Goal: Transaction & Acquisition: Purchase product/service

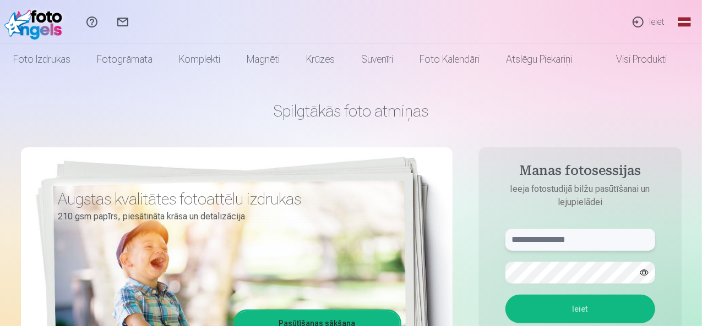
click at [576, 240] on input "text" at bounding box center [580, 240] width 150 height 22
type input "**********"
click at [585, 304] on button "Ieiet" at bounding box center [580, 309] width 150 height 29
click at [645, 271] on button "button" at bounding box center [643, 272] width 21 height 21
click at [580, 304] on button "Ieiet" at bounding box center [580, 309] width 150 height 29
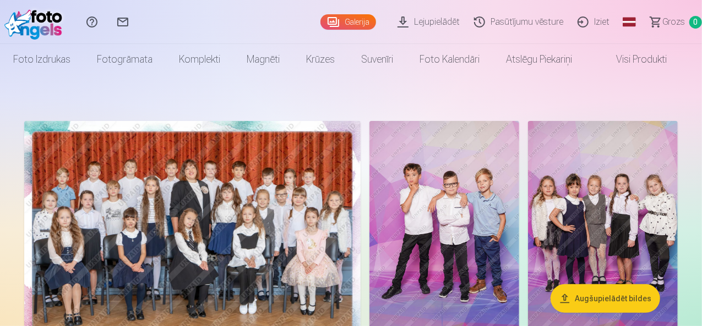
click at [402, 22] on link "Lejupielādēt" at bounding box center [430, 22] width 76 height 44
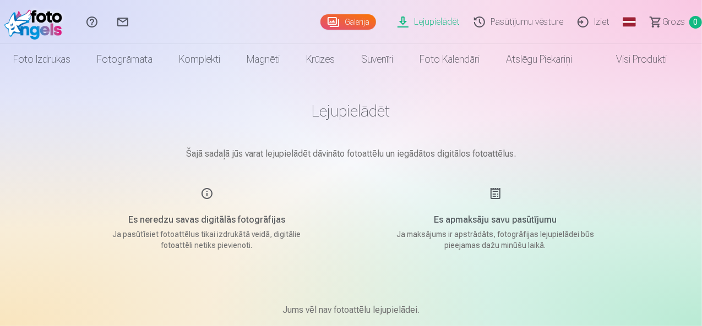
click at [320, 20] on link "Galerija" at bounding box center [348, 21] width 56 height 15
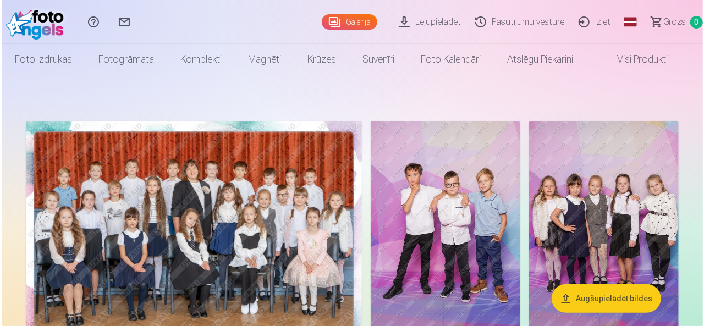
scroll to position [217, 0]
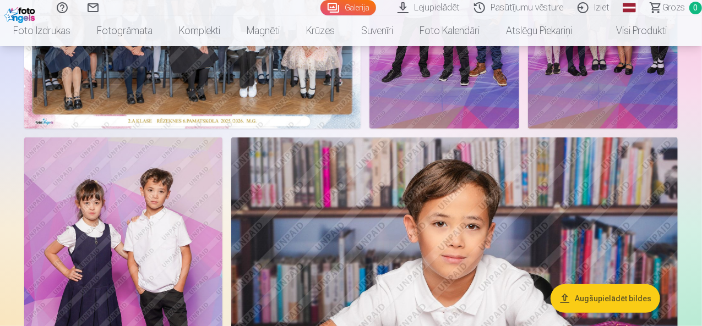
click at [296, 115] on img at bounding box center [192, 16] width 336 height 225
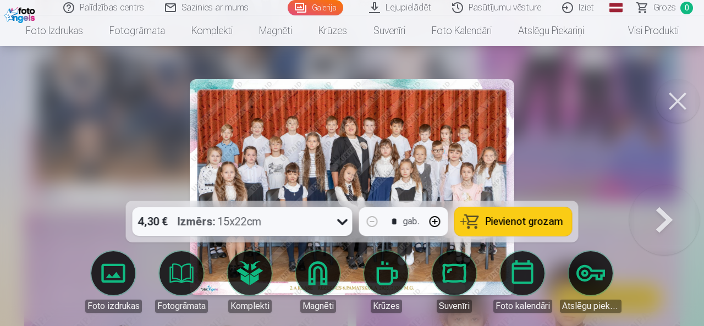
click at [344, 223] on icon at bounding box center [343, 222] width 18 height 18
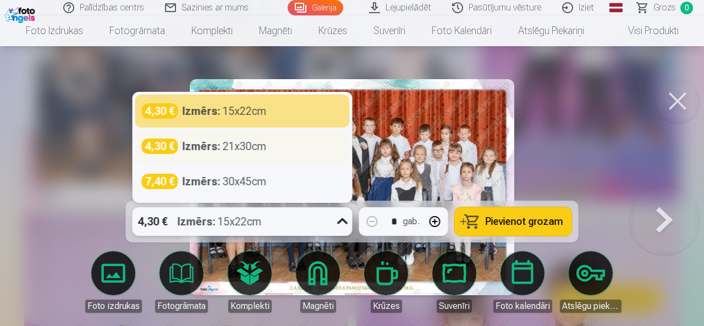
click at [260, 155] on div "4,30 € Izmērs : 21x30cm" at bounding box center [242, 146] width 215 height 33
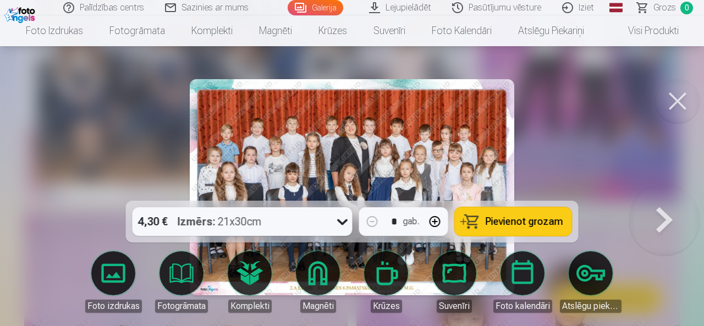
click at [492, 220] on span "Pievienot grozam" at bounding box center [525, 222] width 78 height 10
click at [665, 190] on button at bounding box center [665, 187] width 70 height 5
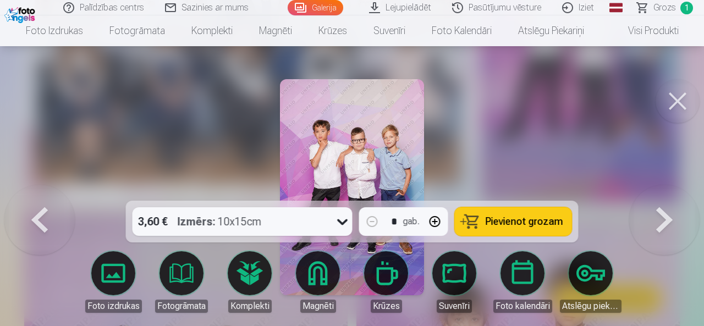
click at [492, 218] on span "Pievienot grozam" at bounding box center [525, 222] width 78 height 10
click at [656, 190] on button at bounding box center [665, 187] width 70 height 5
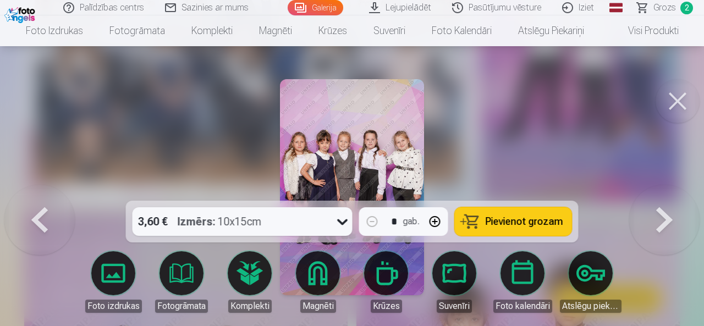
click at [511, 226] on span "Pievienot grozam" at bounding box center [525, 222] width 78 height 10
click at [661, 190] on button at bounding box center [665, 187] width 70 height 5
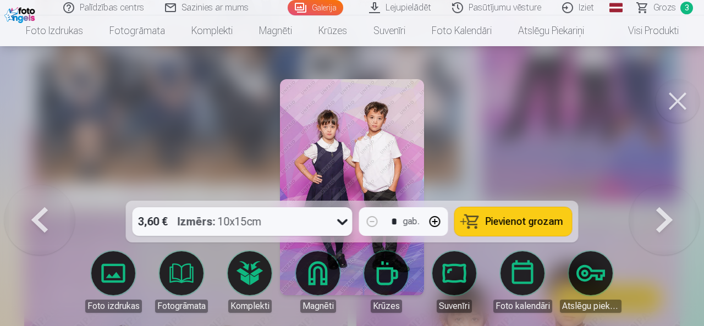
click at [508, 226] on span "Pievienot grozam" at bounding box center [525, 222] width 78 height 10
click at [663, 190] on button at bounding box center [665, 187] width 70 height 5
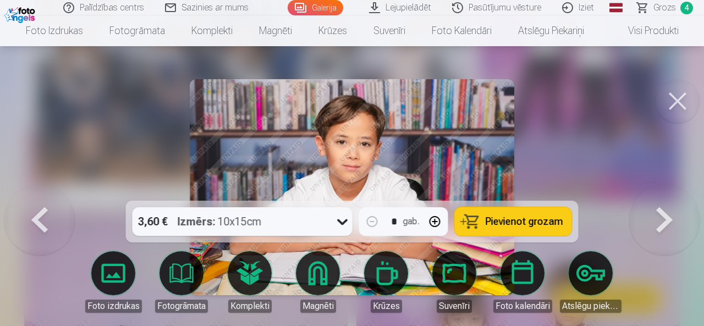
click at [663, 190] on button at bounding box center [665, 187] width 70 height 5
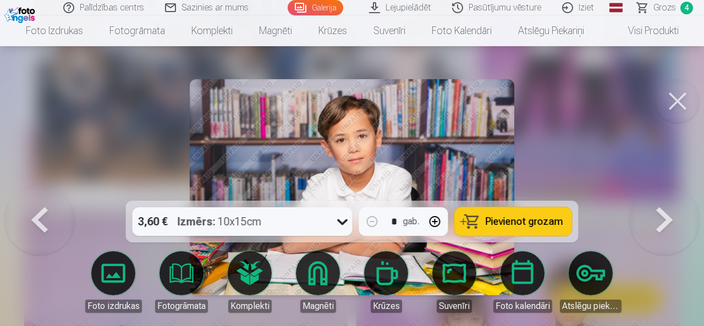
click at [663, 190] on button at bounding box center [665, 187] width 70 height 5
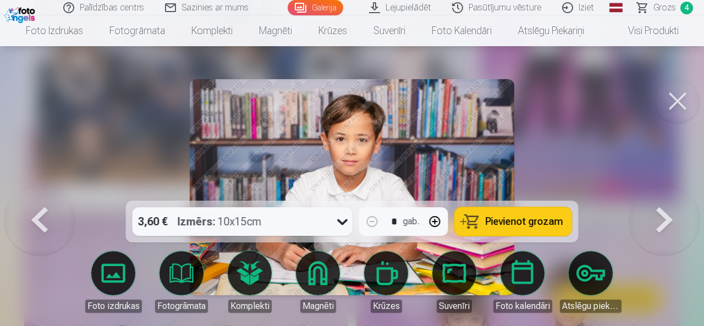
click at [663, 190] on button at bounding box center [665, 187] width 70 height 5
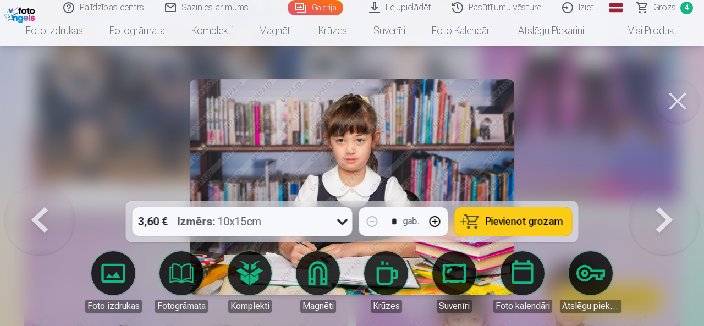
click at [663, 190] on button at bounding box center [665, 187] width 70 height 5
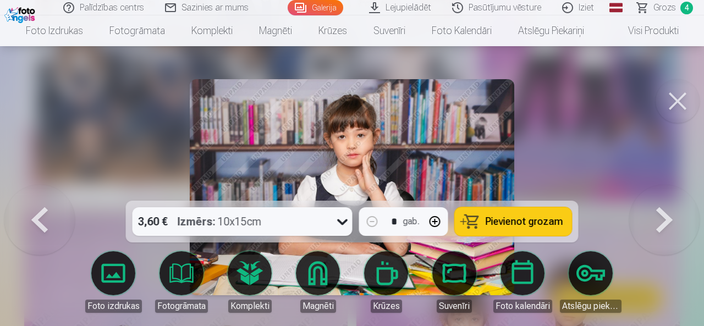
click at [663, 190] on button at bounding box center [665, 187] width 70 height 5
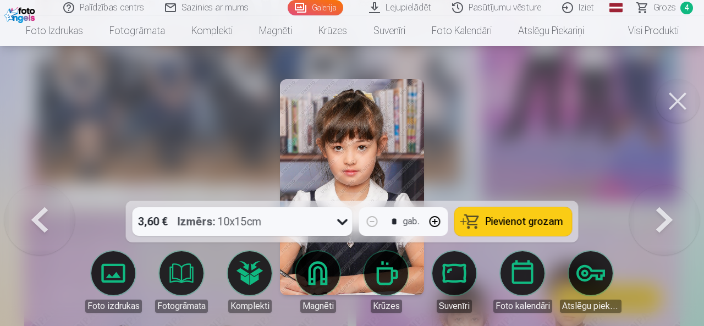
click at [663, 190] on button at bounding box center [665, 187] width 70 height 5
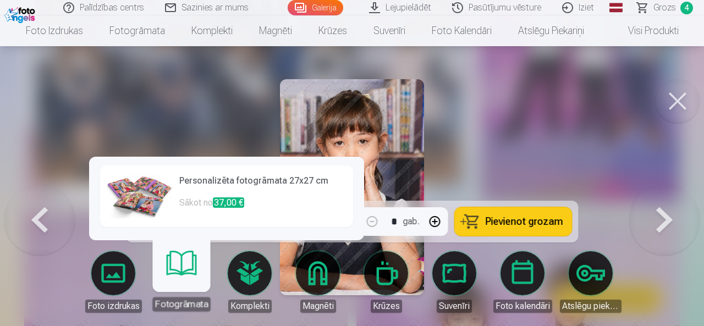
click at [228, 207] on span "37,00 €" at bounding box center [228, 203] width 31 height 10
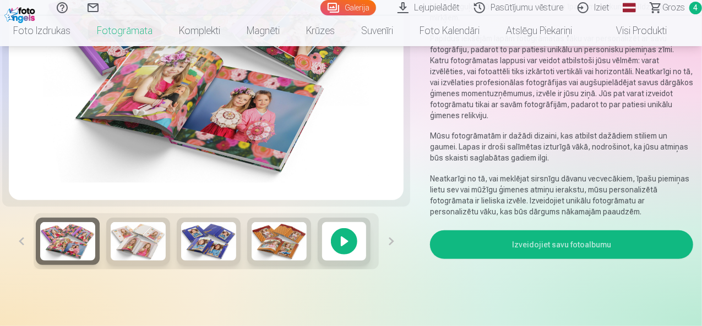
scroll to position [231, 0]
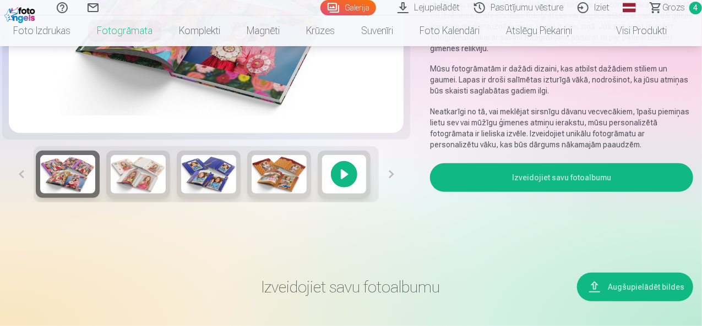
click at [135, 181] on img at bounding box center [138, 174] width 55 height 39
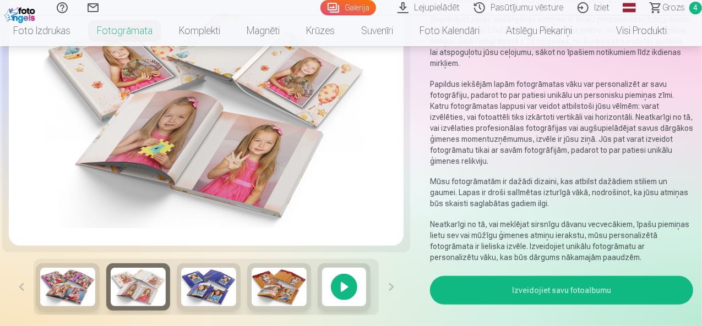
scroll to position [152, 0]
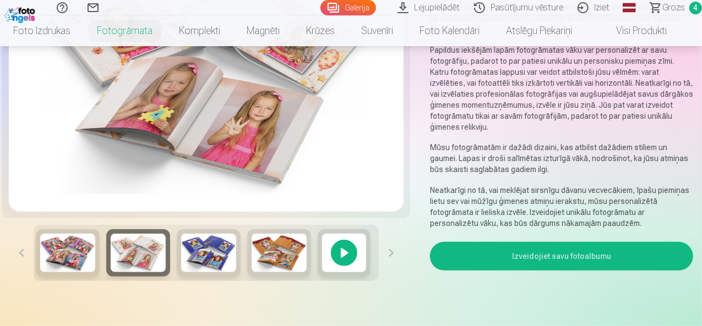
click at [334, 256] on div at bounding box center [344, 252] width 53 height 47
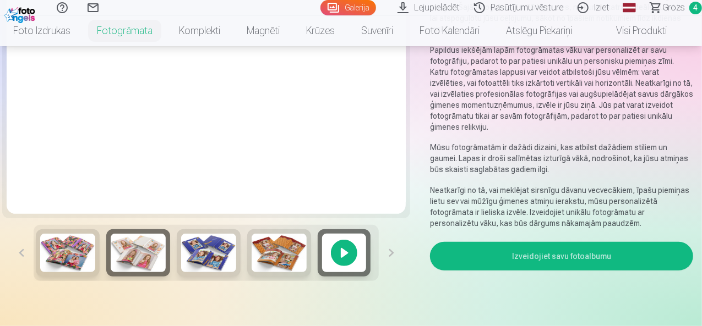
click at [128, 258] on img at bounding box center [138, 253] width 55 height 39
